Goal: Book appointment/travel/reservation

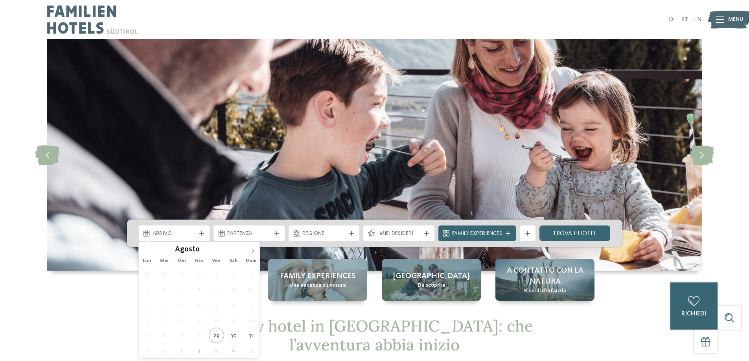
click at [254, 249] on icon at bounding box center [253, 251] width 6 height 6
type input "****"
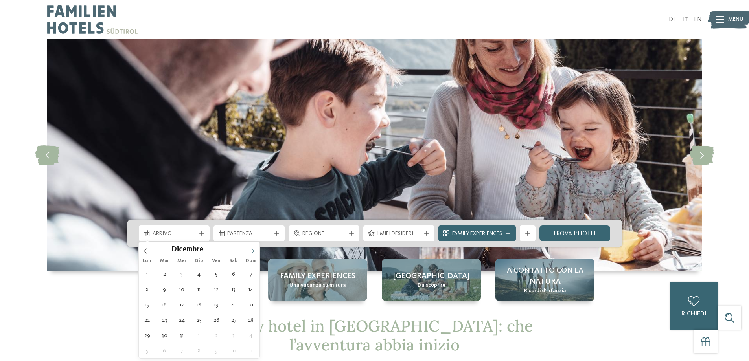
click at [254, 249] on icon at bounding box center [253, 251] width 6 height 6
click at [251, 248] on span at bounding box center [252, 248] width 13 height 13
type div "[DATE]"
type input "****"
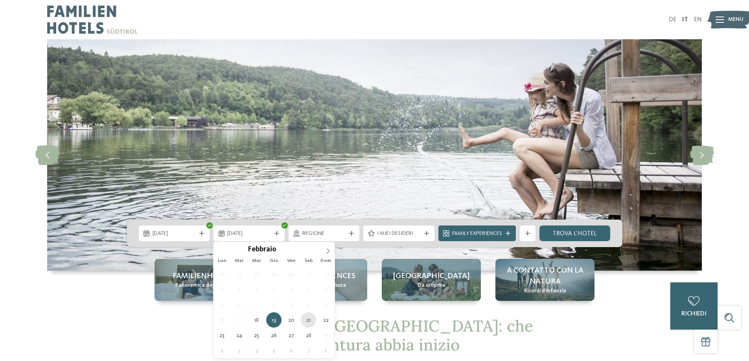
type div "[DATE]"
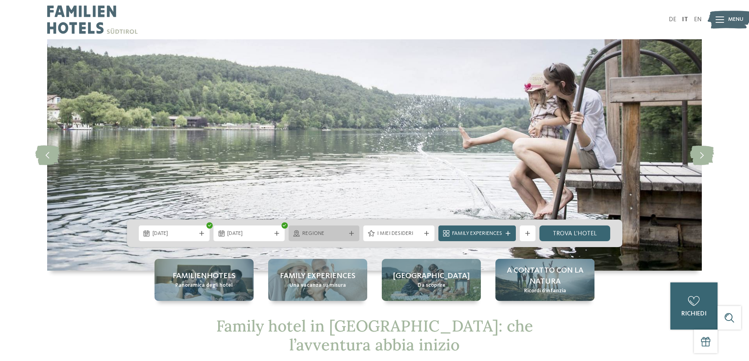
click at [352, 234] on icon at bounding box center [351, 233] width 5 height 5
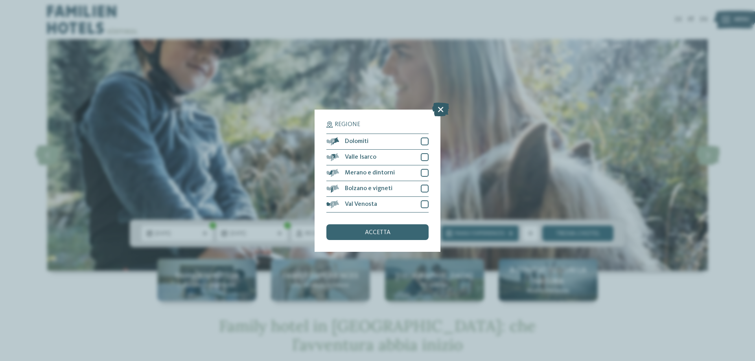
click at [434, 110] on icon at bounding box center [440, 109] width 17 height 14
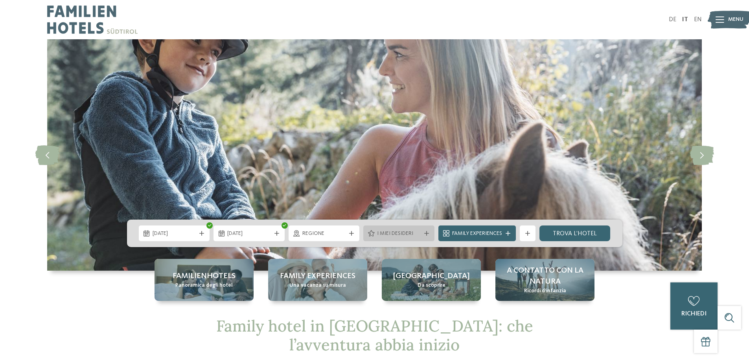
click at [401, 233] on span "I miei desideri" at bounding box center [399, 234] width 44 height 8
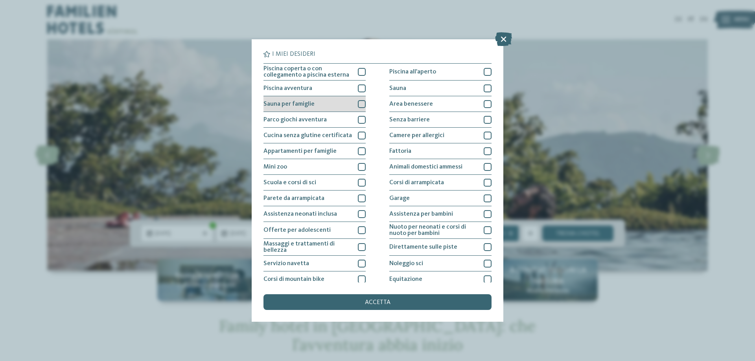
click at [358, 104] on div at bounding box center [362, 104] width 8 height 8
click at [360, 88] on div at bounding box center [362, 89] width 8 height 8
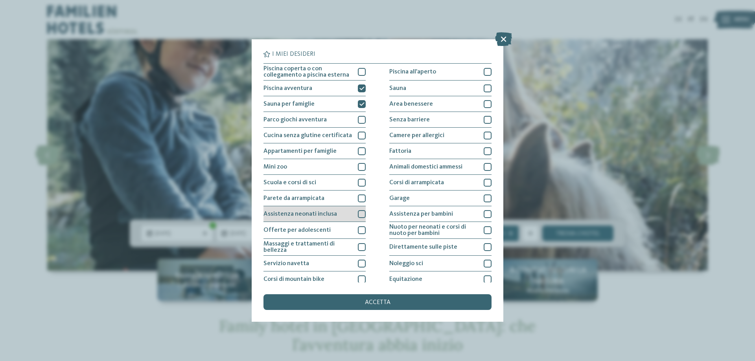
click at [360, 213] on div at bounding box center [362, 214] width 8 height 8
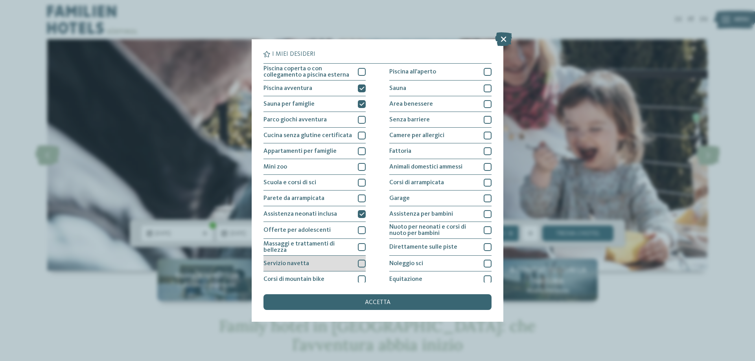
click at [358, 263] on div at bounding box center [362, 264] width 8 height 8
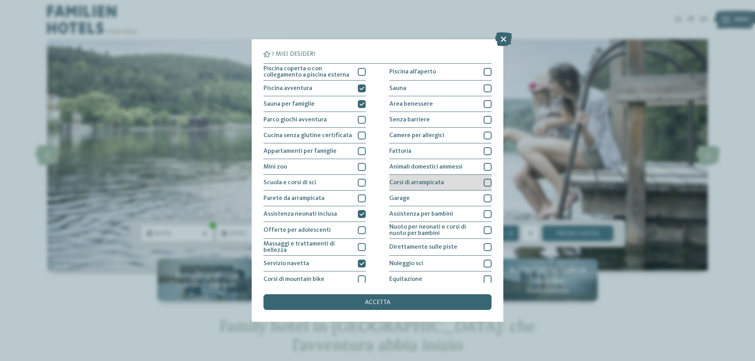
click at [429, 181] on span "Corsi di arrampicata" at bounding box center [416, 183] width 55 height 6
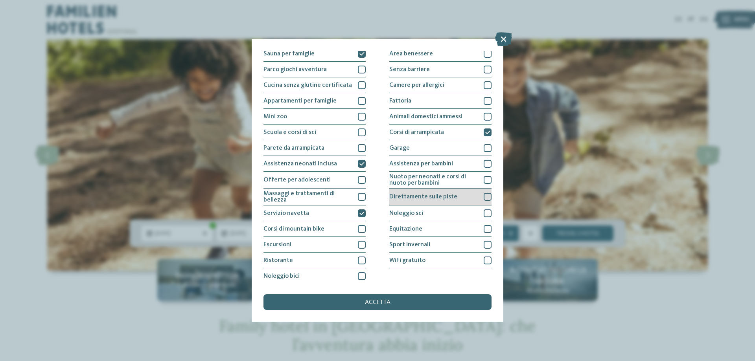
scroll to position [52, 0]
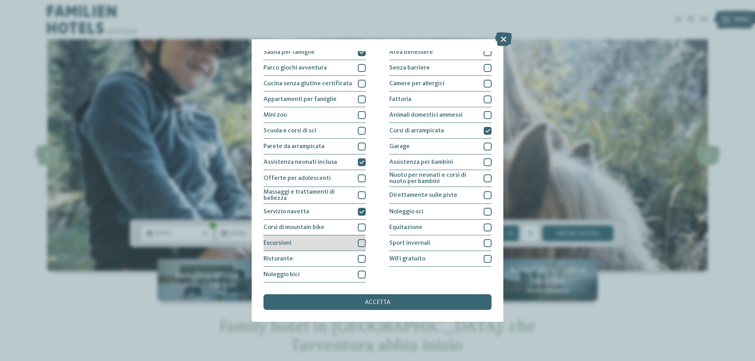
click at [362, 241] on div at bounding box center [362, 243] width 8 height 8
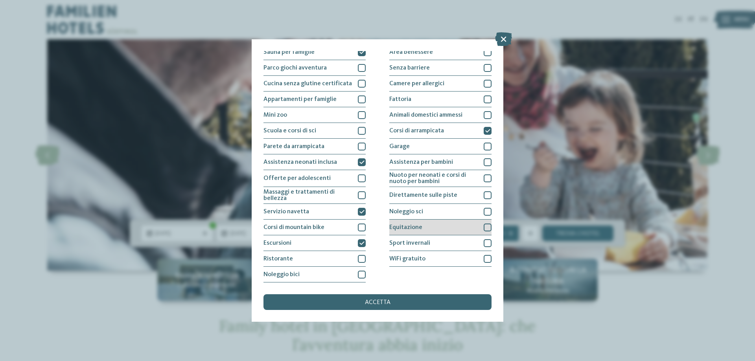
click at [483, 227] on div at bounding box center [487, 228] width 8 height 8
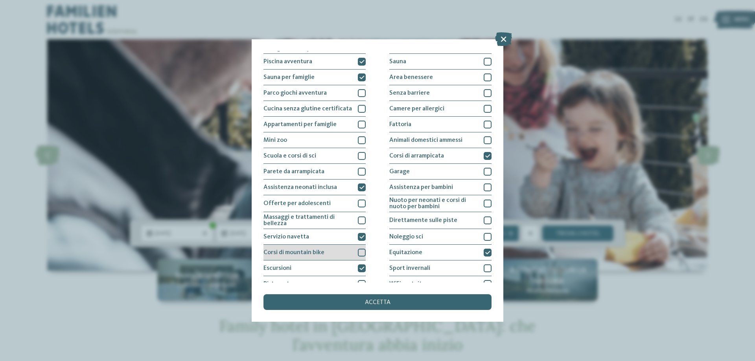
scroll to position [13, 0]
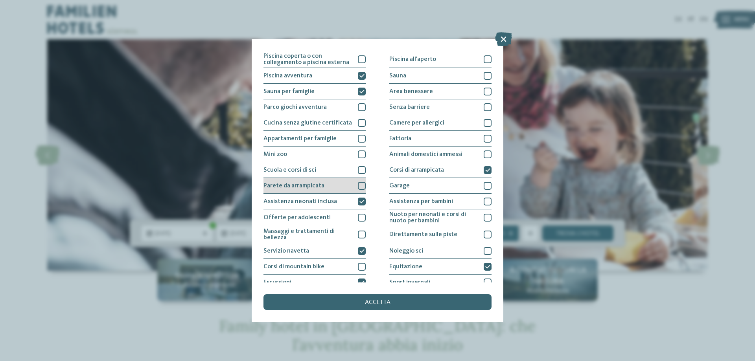
click at [358, 183] on div at bounding box center [362, 186] width 8 height 8
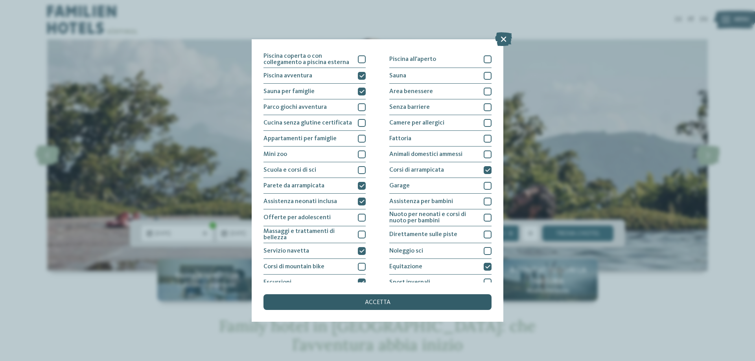
click at [384, 303] on span "accetta" at bounding box center [378, 303] width 26 height 6
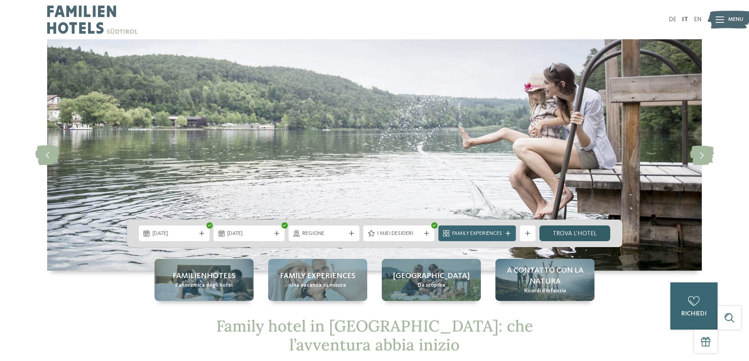
drag, startPoint x: 564, startPoint y: 236, endPoint x: 569, endPoint y: 235, distance: 5.0
click at [564, 236] on link "trova l’hotel" at bounding box center [574, 234] width 71 height 16
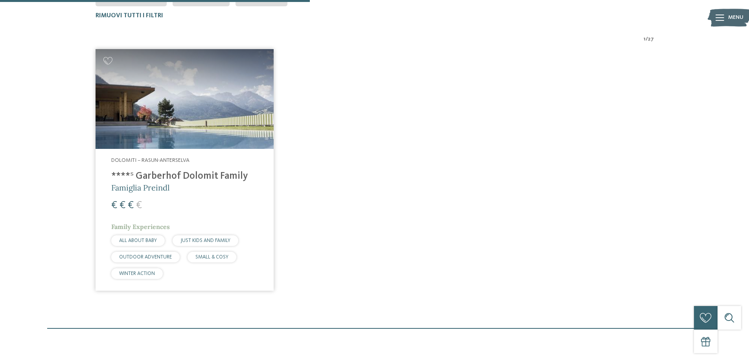
click at [171, 111] on img at bounding box center [185, 99] width 178 height 100
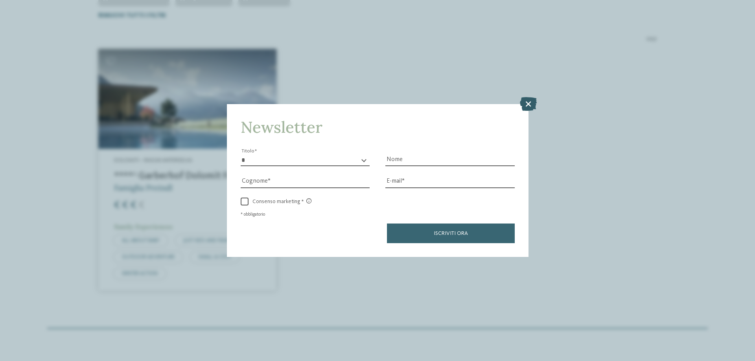
click at [529, 101] on icon at bounding box center [528, 104] width 17 height 14
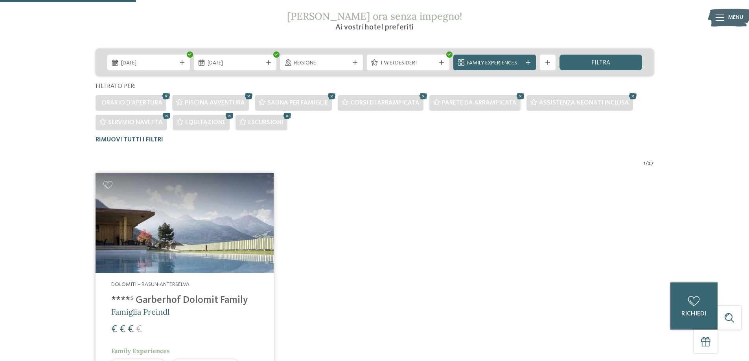
scroll to position [120, 0]
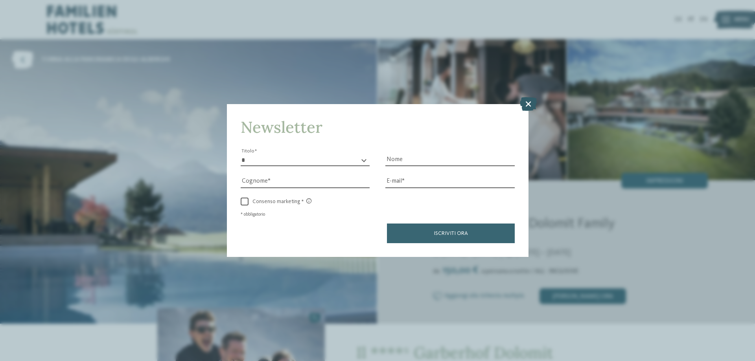
click at [527, 102] on icon at bounding box center [528, 104] width 17 height 14
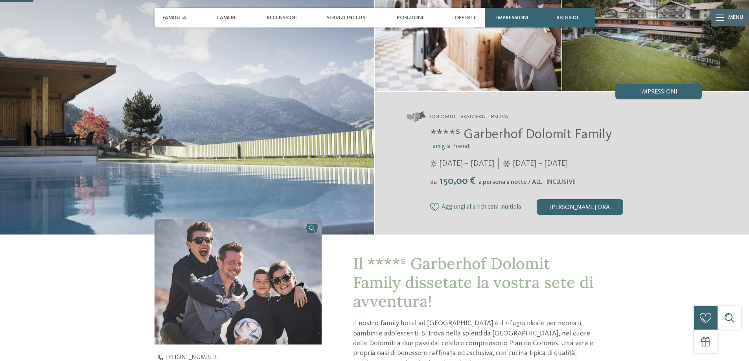
scroll to position [39, 0]
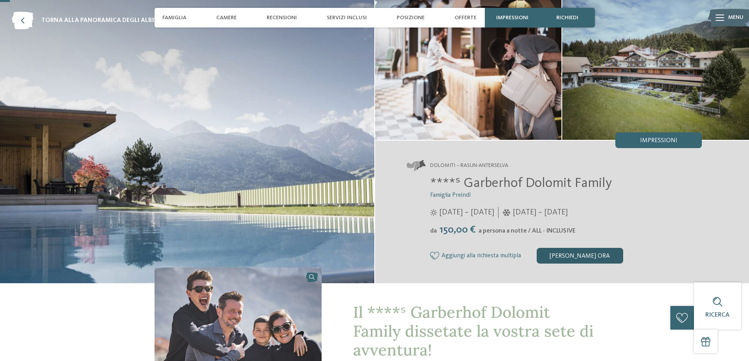
click at [579, 255] on div "[PERSON_NAME] ora" at bounding box center [580, 256] width 86 height 16
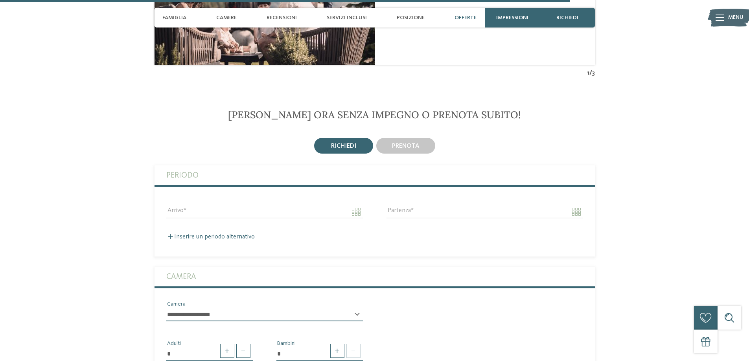
scroll to position [2192, 0]
